Goal: Task Accomplishment & Management: Use online tool/utility

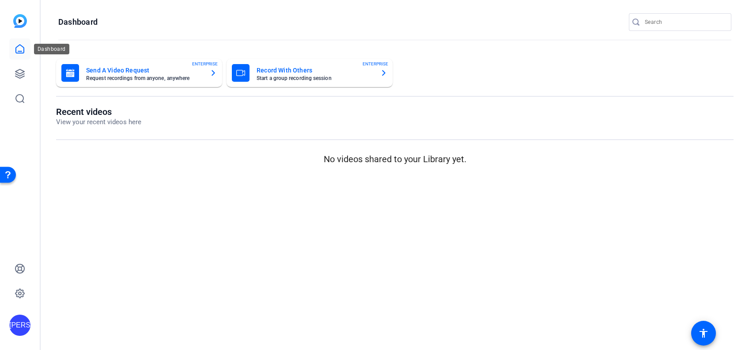
click at [20, 46] on icon at bounding box center [20, 49] width 11 height 11
click at [16, 70] on icon at bounding box center [20, 73] width 11 height 11
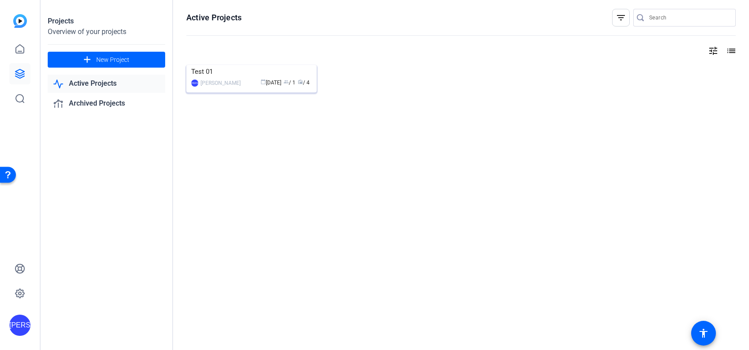
click at [211, 87] on div "[PERSON_NAME]" at bounding box center [220, 83] width 40 height 9
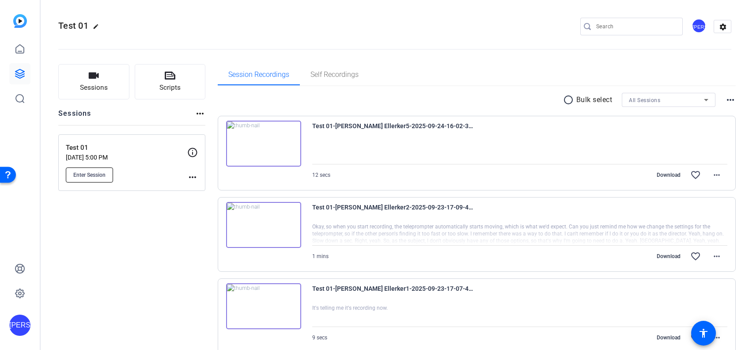
click at [102, 171] on span "Enter Session" at bounding box center [89, 174] width 32 height 7
click at [100, 88] on span "Sessions" at bounding box center [94, 88] width 28 height 10
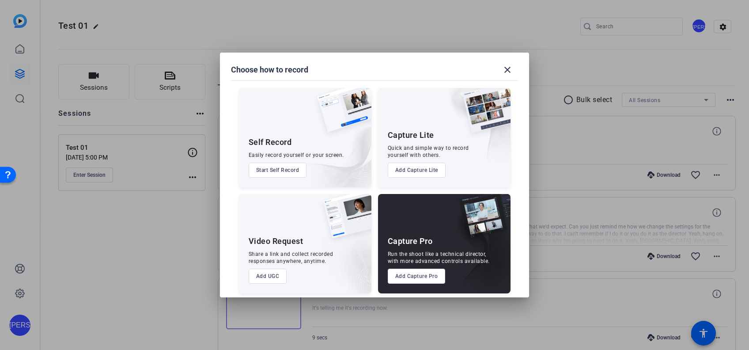
click at [434, 281] on button "Add Capture Pro" at bounding box center [417, 275] width 58 height 15
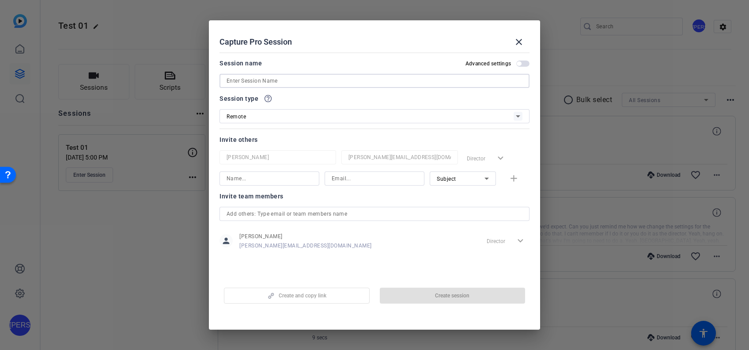
click at [293, 83] on input at bounding box center [374, 80] width 296 height 11
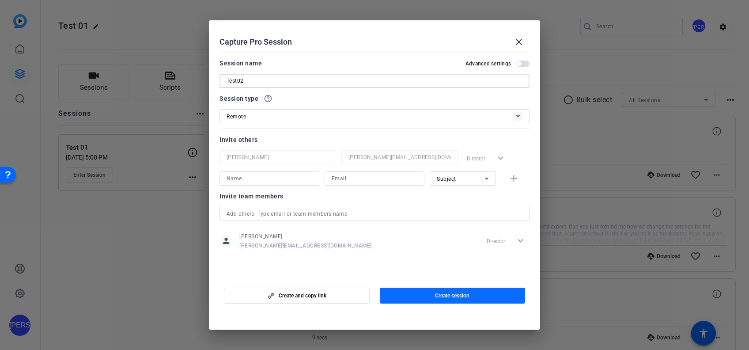
type input "Test02"
click at [392, 288] on span "button" at bounding box center [453, 295] width 146 height 21
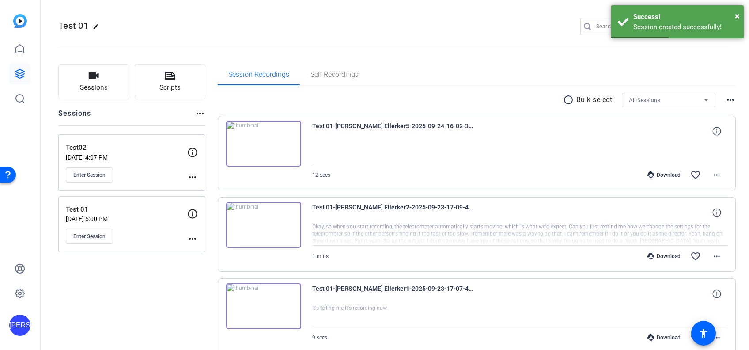
click at [198, 177] on div "Test02 Sep 26, 2025 @ 4:07 PM Enter Session more_horiz" at bounding box center [131, 162] width 147 height 56
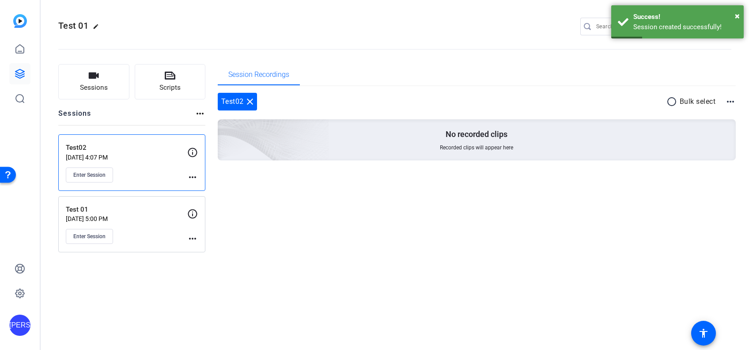
click at [198, 177] on div "Test02 Sep 26, 2025 @ 4:07 PM Enter Session more_horiz" at bounding box center [131, 162] width 147 height 56
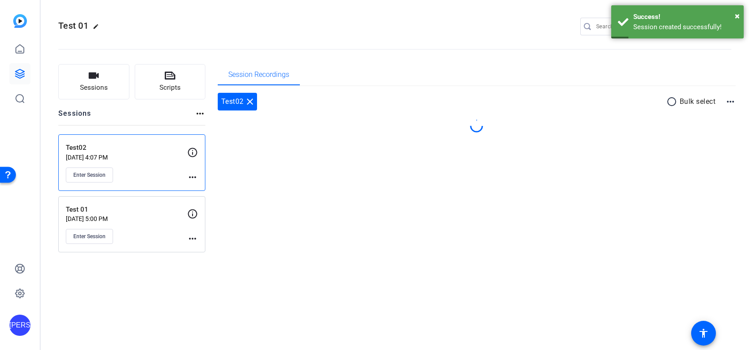
click at [191, 174] on mat-icon "more_horiz" at bounding box center [192, 177] width 11 height 11
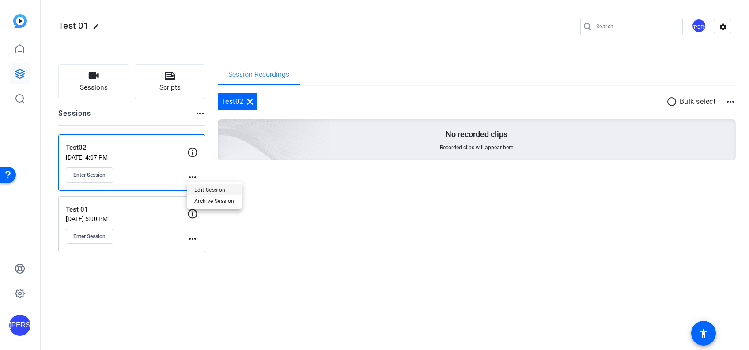
click at [196, 186] on span "Edit Session" at bounding box center [214, 189] width 40 height 11
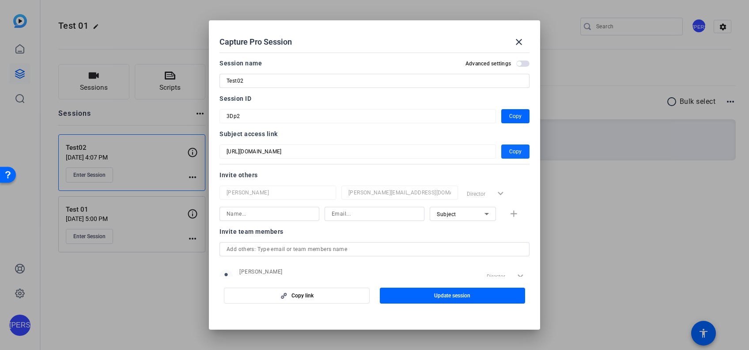
click at [511, 149] on span "Copy" at bounding box center [515, 151] width 12 height 11
click at [610, 249] on div at bounding box center [374, 175] width 749 height 350
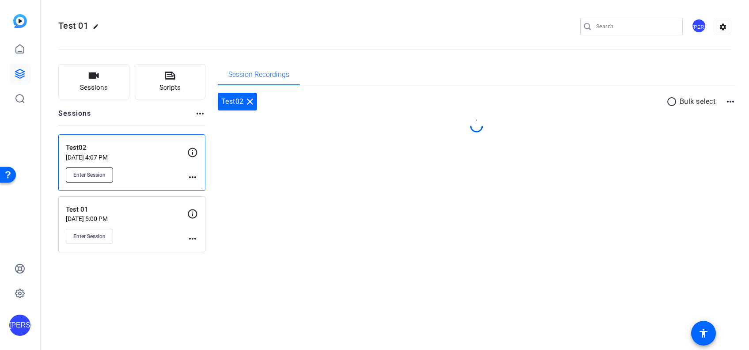
click at [89, 174] on span "Enter Session" at bounding box center [89, 174] width 32 height 7
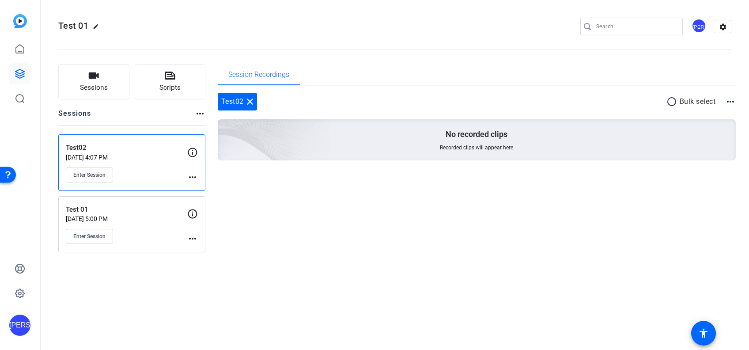
click at [251, 94] on div "Test02 close" at bounding box center [237, 102] width 39 height 18
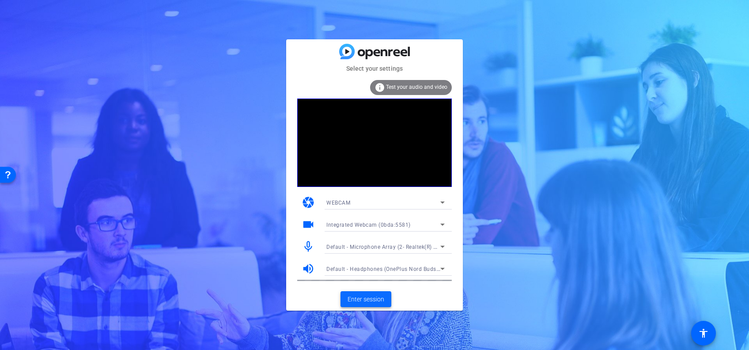
click at [372, 299] on span "Enter session" at bounding box center [365, 298] width 37 height 9
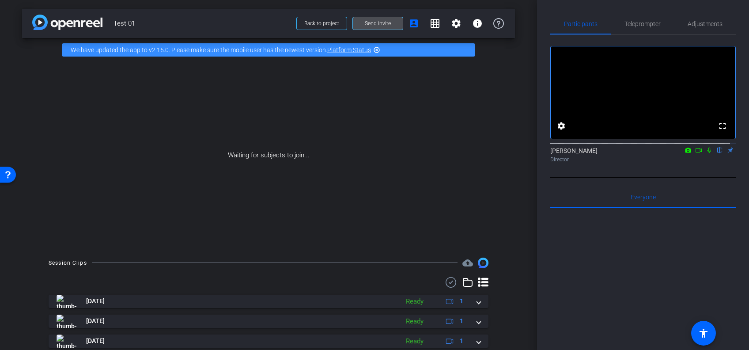
click at [365, 23] on span "Send invite" at bounding box center [378, 23] width 26 height 7
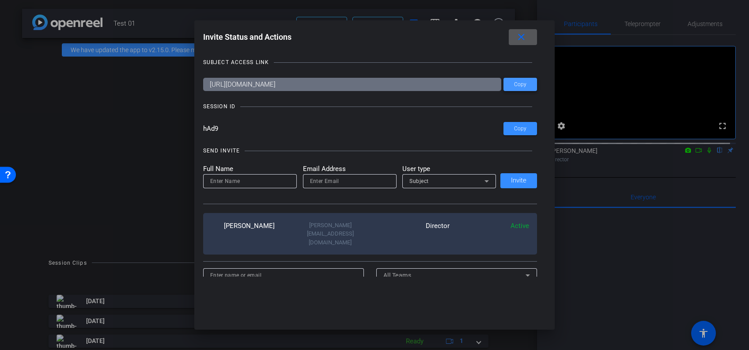
click at [531, 83] on span at bounding box center [520, 84] width 34 height 21
click at [524, 36] on mat-icon "close" at bounding box center [521, 37] width 11 height 11
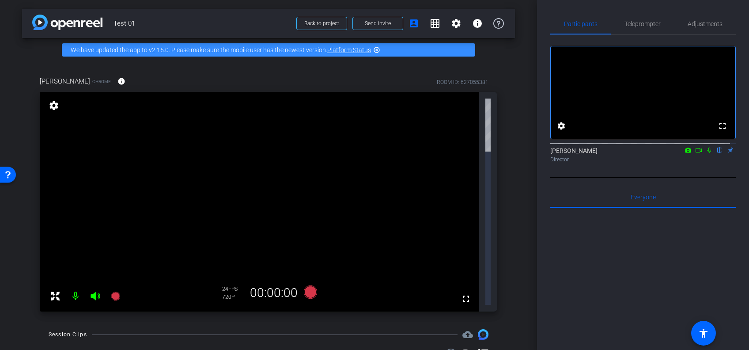
click at [344, 50] on link "Platform Status" at bounding box center [349, 49] width 44 height 7
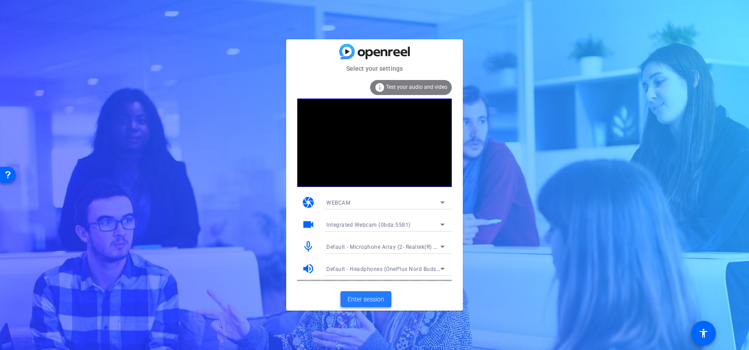
click at [374, 291] on span at bounding box center [365, 298] width 51 height 21
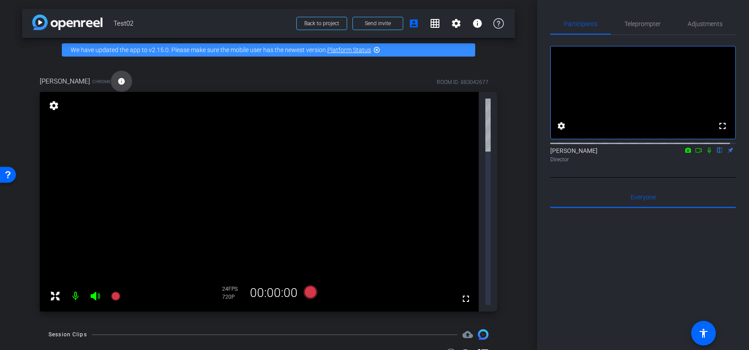
click at [117, 81] on mat-icon "info" at bounding box center [121, 81] width 8 height 8
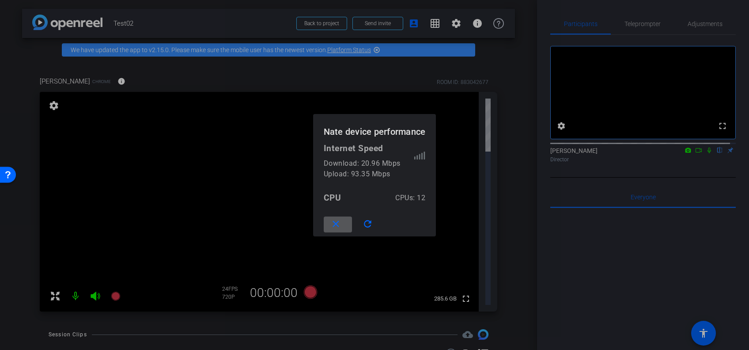
click at [97, 78] on div at bounding box center [374, 175] width 749 height 350
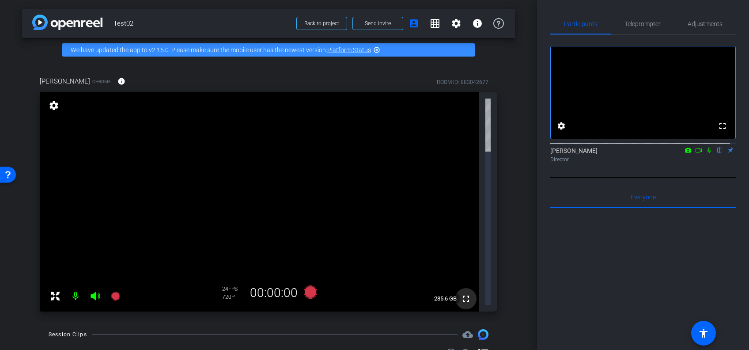
click at [463, 293] on mat-icon "fullscreen" at bounding box center [465, 298] width 11 height 11
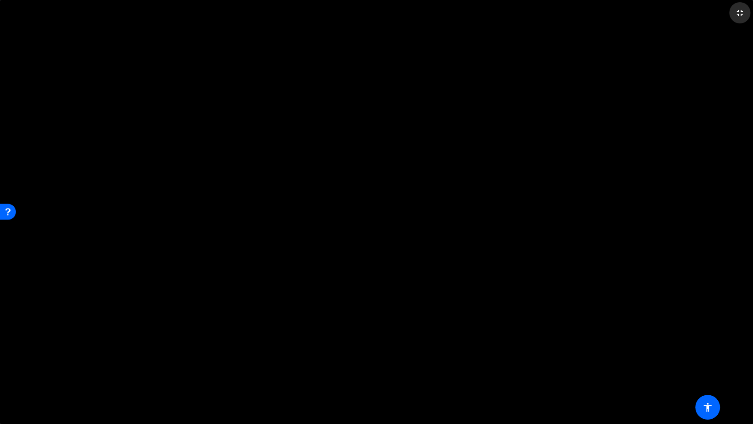
click at [745, 14] on mat-icon "fullscreen_exit" at bounding box center [740, 13] width 11 height 11
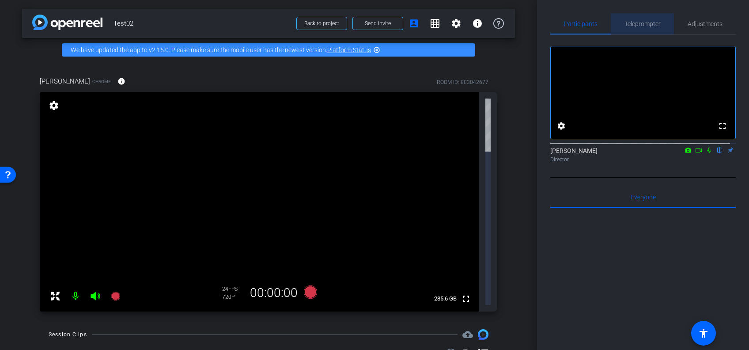
click at [660, 31] on div "Teleprompter" at bounding box center [641, 23] width 63 height 21
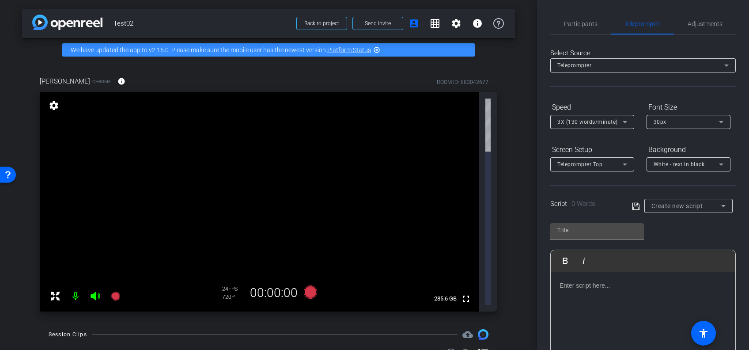
click at [8, 171] on div "Open Resource Center" at bounding box center [7, 174] width 7 height 7
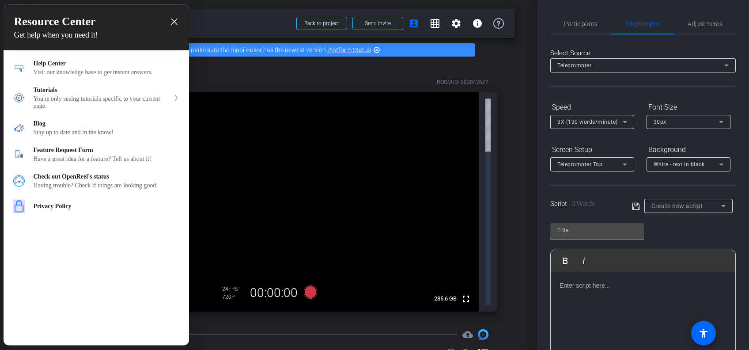
click at [168, 23] on h3 "Resource Center" at bounding box center [96, 21] width 164 height 13
click at [175, 21] on icon "close resource center" at bounding box center [174, 22] width 7 height 7
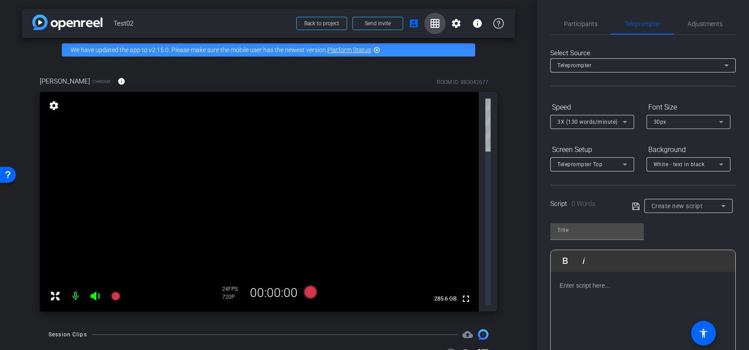
click at [441, 23] on span at bounding box center [434, 23] width 21 height 21
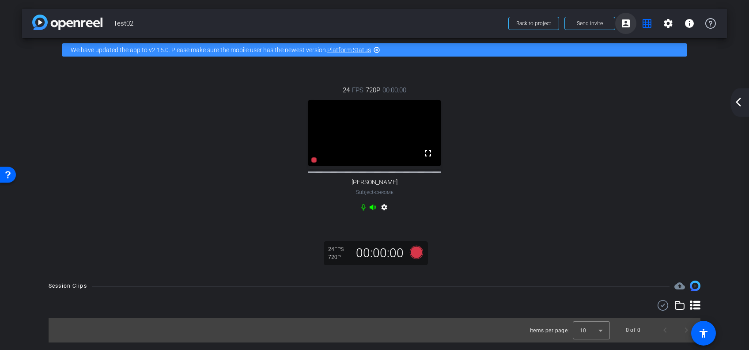
click at [627, 23] on mat-icon "account_box" at bounding box center [625, 23] width 11 height 11
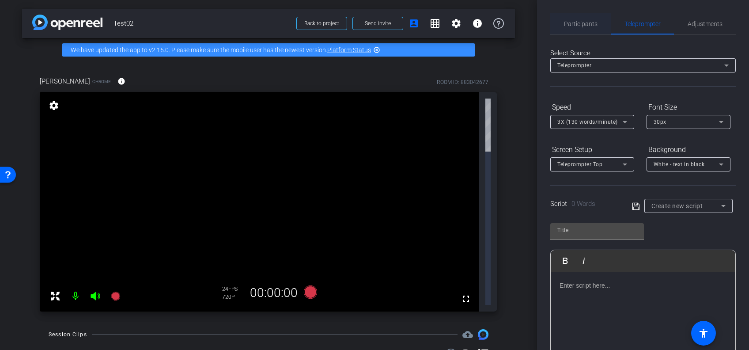
click at [587, 21] on span "Participants" at bounding box center [581, 24] width 34 height 6
